Goal: Information Seeking & Learning: Find contact information

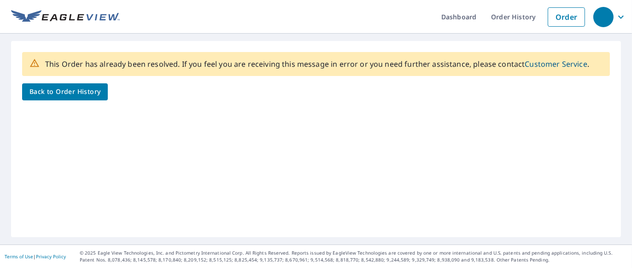
click at [77, 92] on span "Back to Order History" at bounding box center [64, 92] width 71 height 12
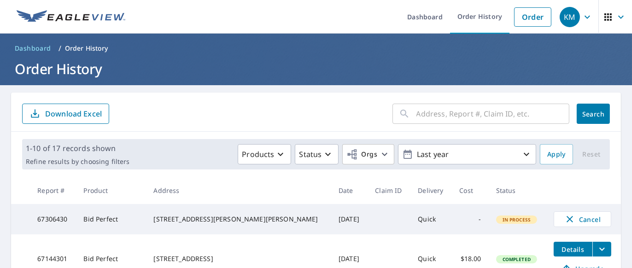
click at [582, 14] on icon "button" at bounding box center [587, 17] width 11 height 11
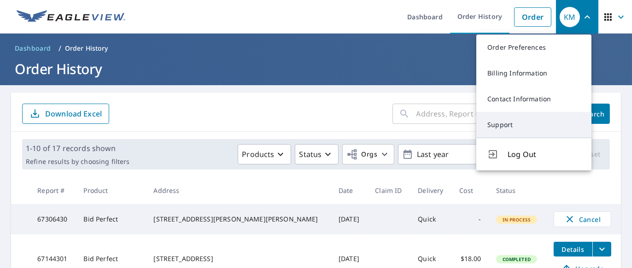
click at [499, 126] on link "Support" at bounding box center [533, 125] width 115 height 26
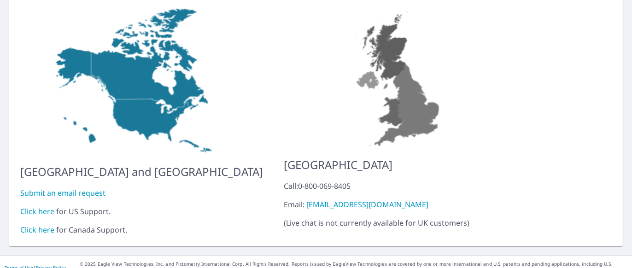
scroll to position [104, 0]
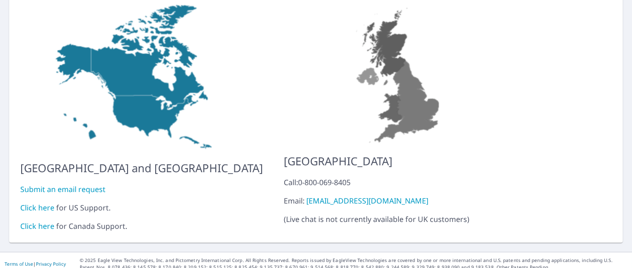
click at [33, 203] on link "Click here" at bounding box center [37, 208] width 34 height 10
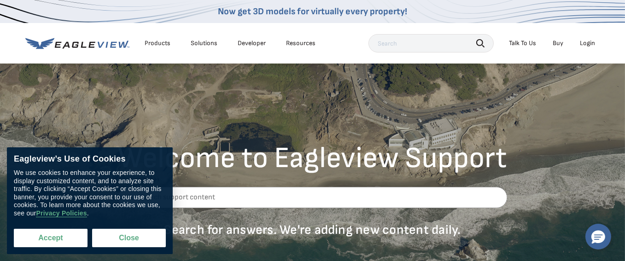
click at [56, 239] on button "Accept" at bounding box center [51, 238] width 74 height 18
checkbox input "true"
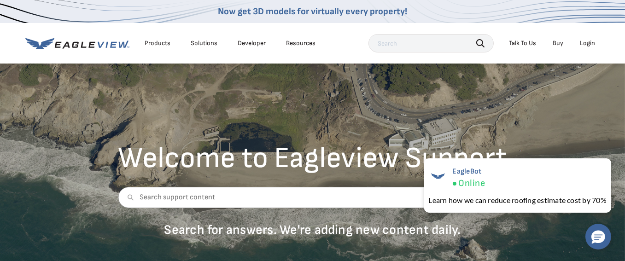
click at [586, 44] on div "Login" at bounding box center [588, 43] width 15 height 8
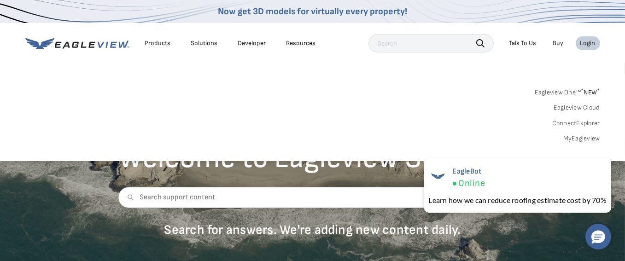
click at [576, 136] on link "MyEagleview" at bounding box center [582, 139] width 37 height 8
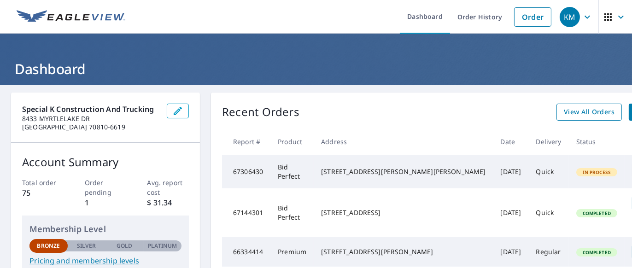
click at [564, 112] on span "View All Orders" at bounding box center [589, 112] width 51 height 12
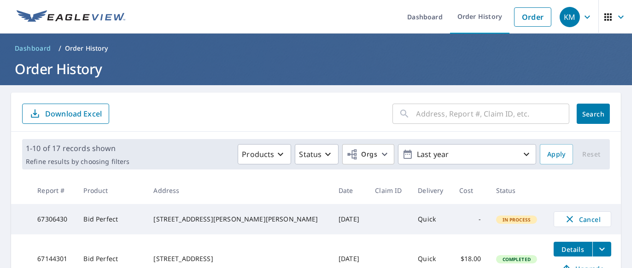
click at [585, 18] on icon "button" at bounding box center [588, 16] width 6 height 3
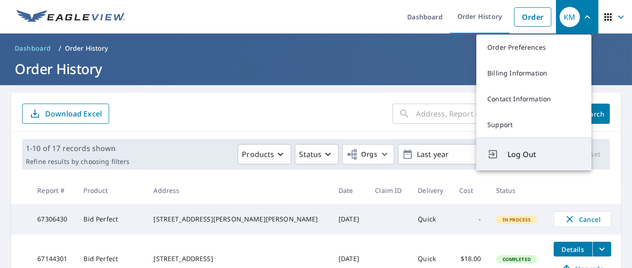
click at [517, 157] on span "Log Out" at bounding box center [544, 154] width 73 height 11
